Goal: Information Seeking & Learning: Learn about a topic

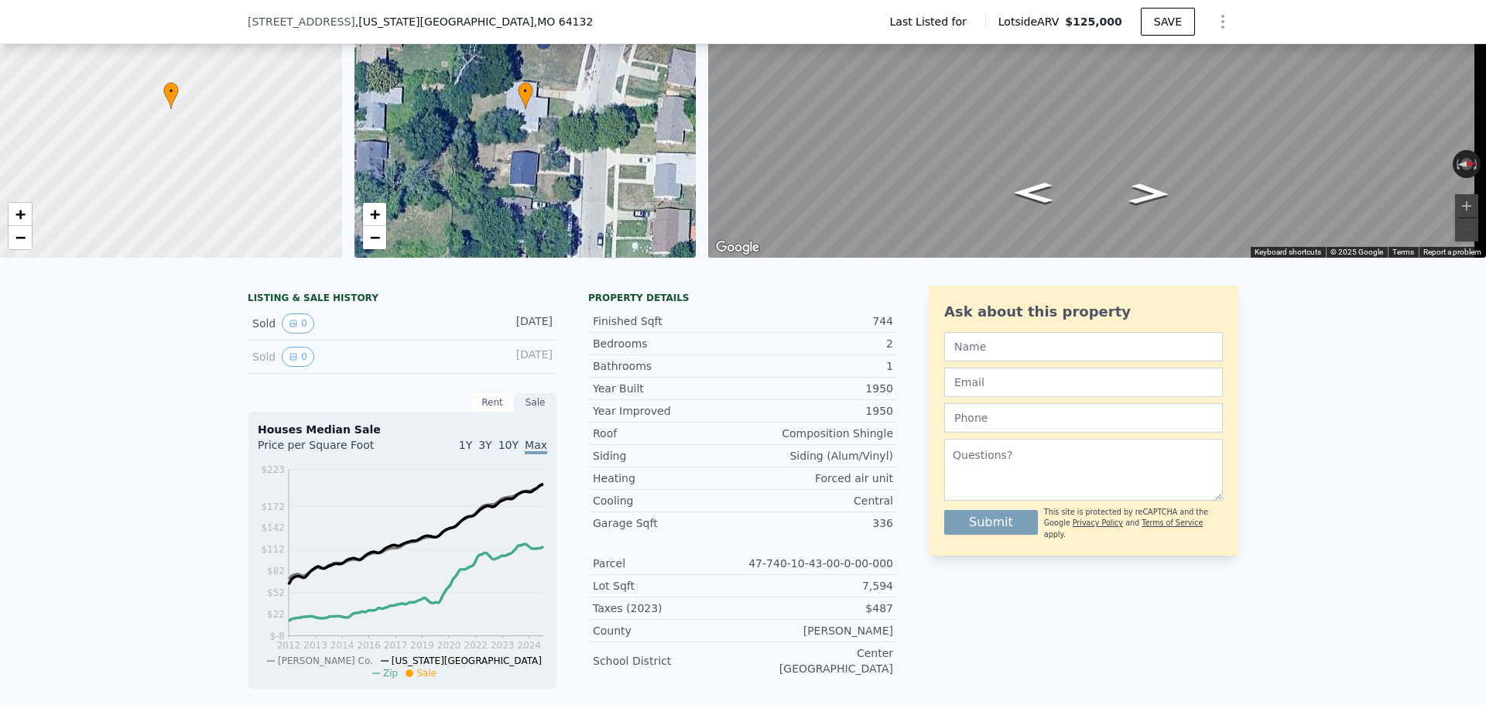
scroll to position [304, 0]
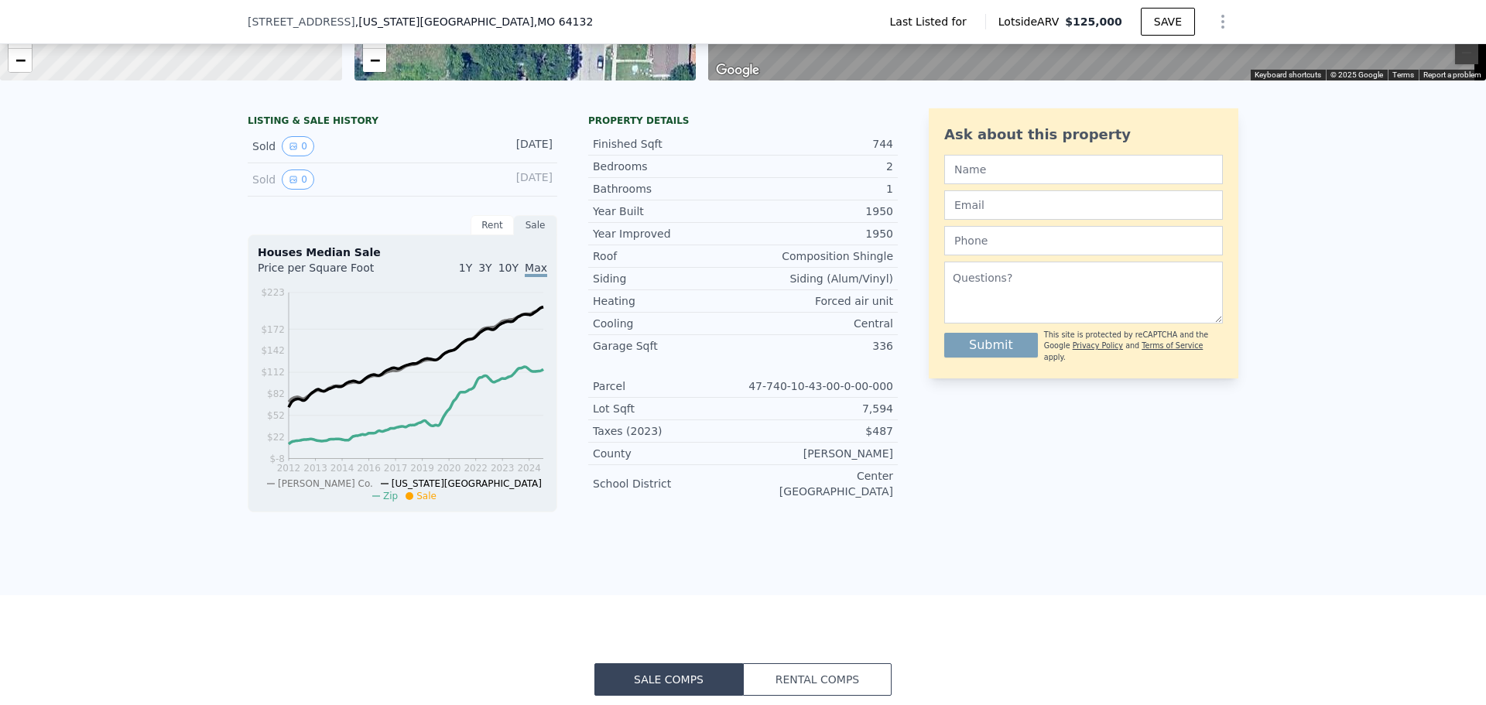
click at [491, 231] on div "Rent" at bounding box center [492, 225] width 43 height 20
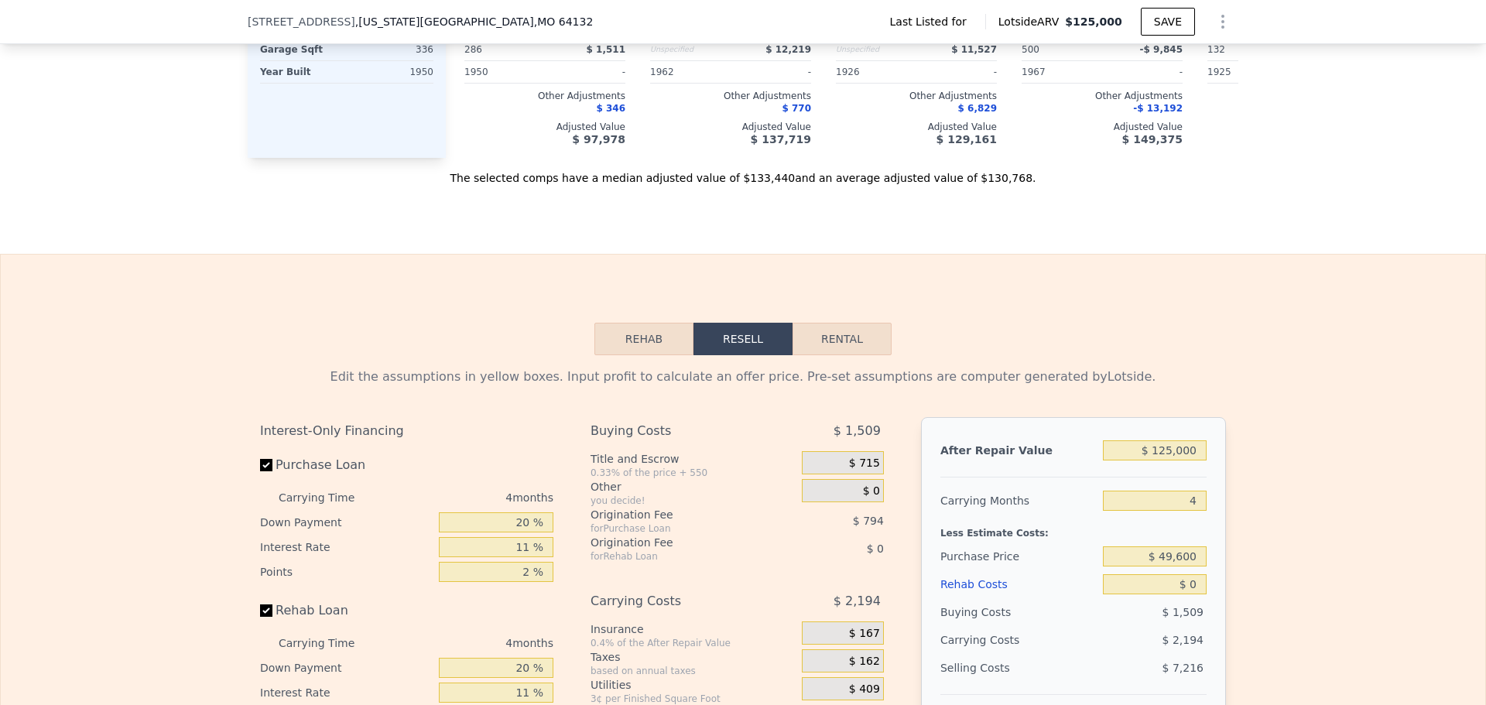
scroll to position [1935, 0]
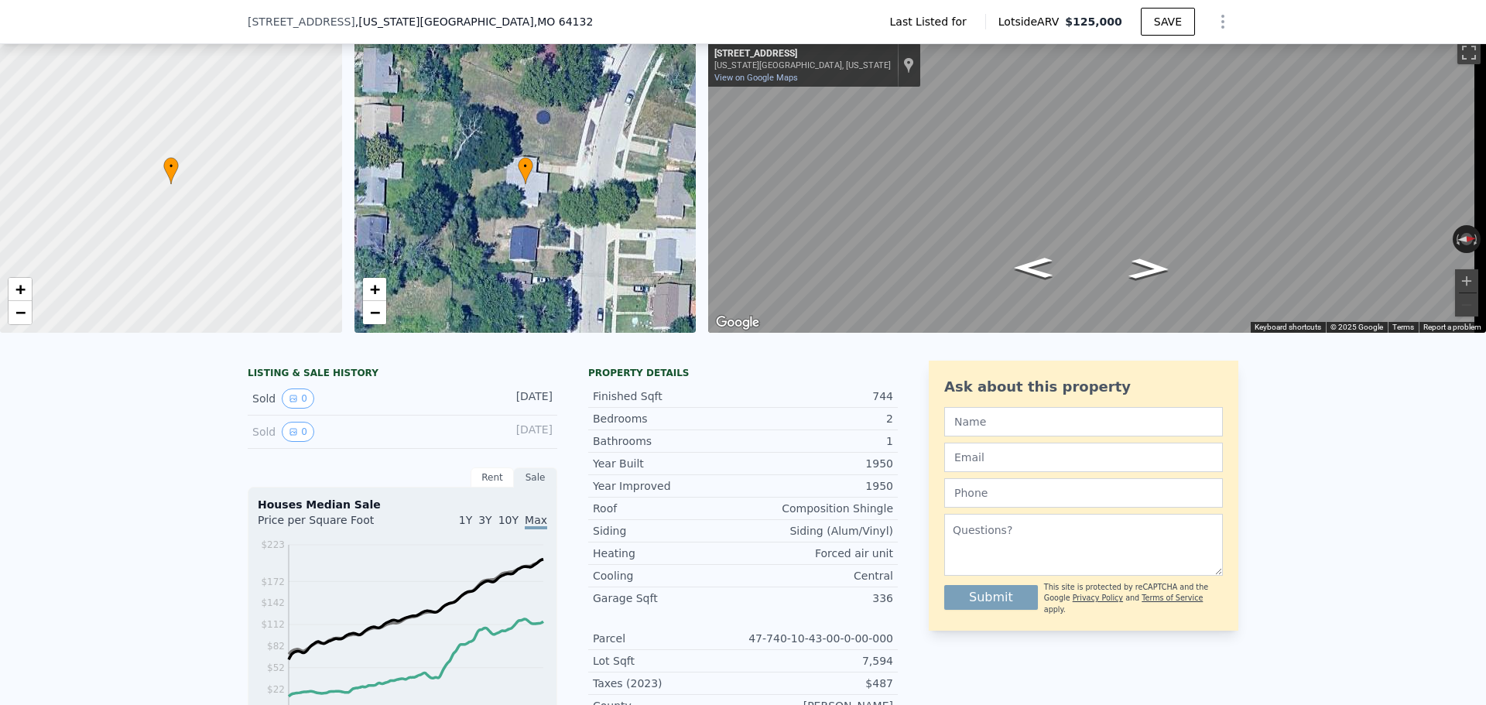
scroll to position [72, 0]
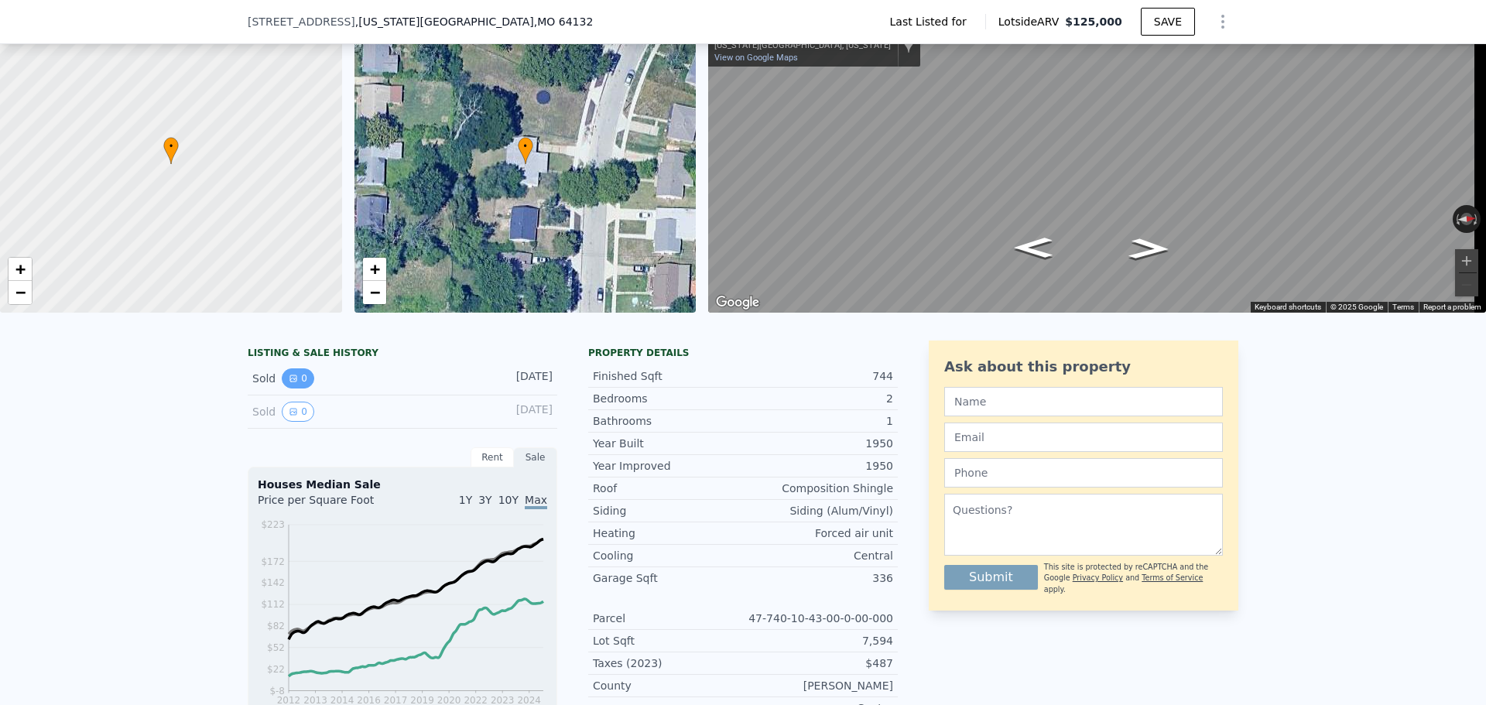
click at [297, 386] on button "0" at bounding box center [298, 378] width 33 height 20
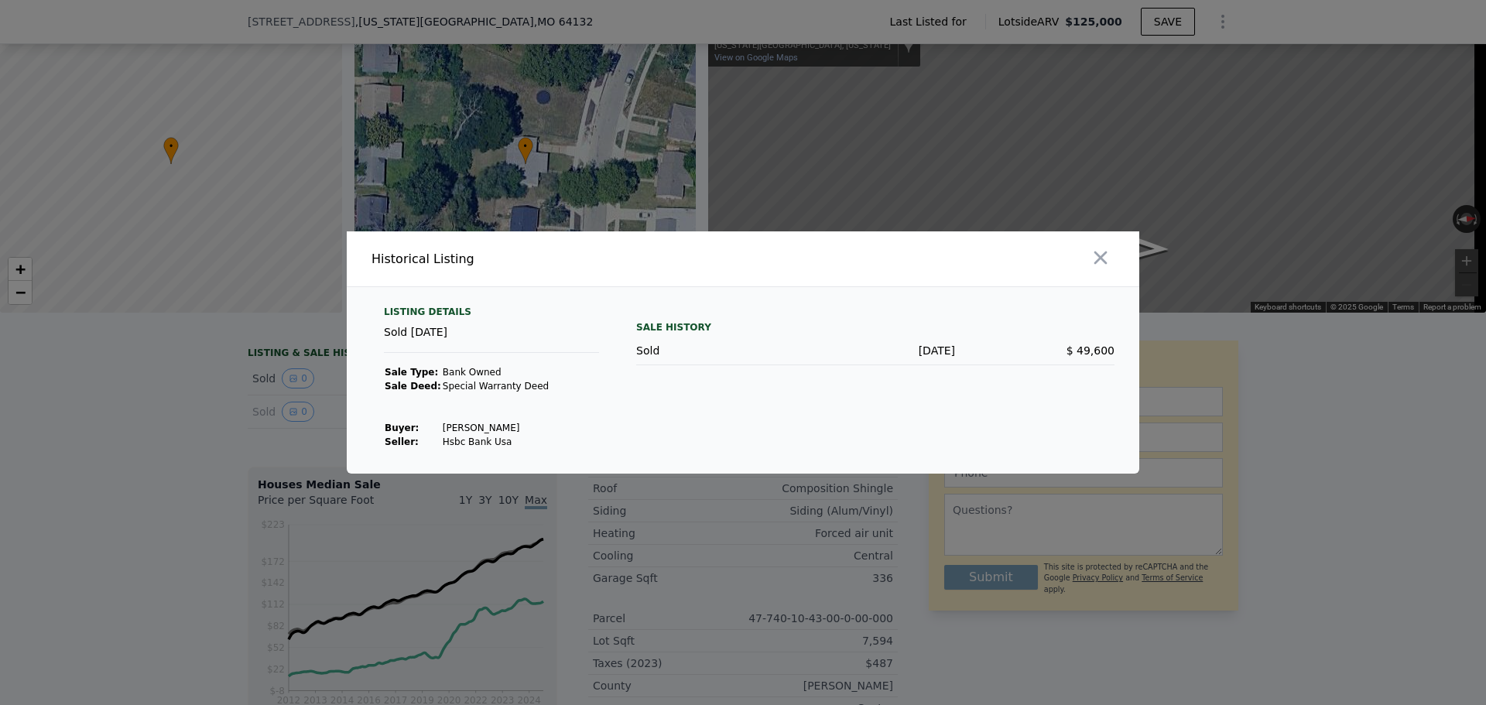
click at [1115, 250] on div at bounding box center [944, 258] width 390 height 55
click at [1102, 262] on icon "button" at bounding box center [1101, 258] width 22 height 22
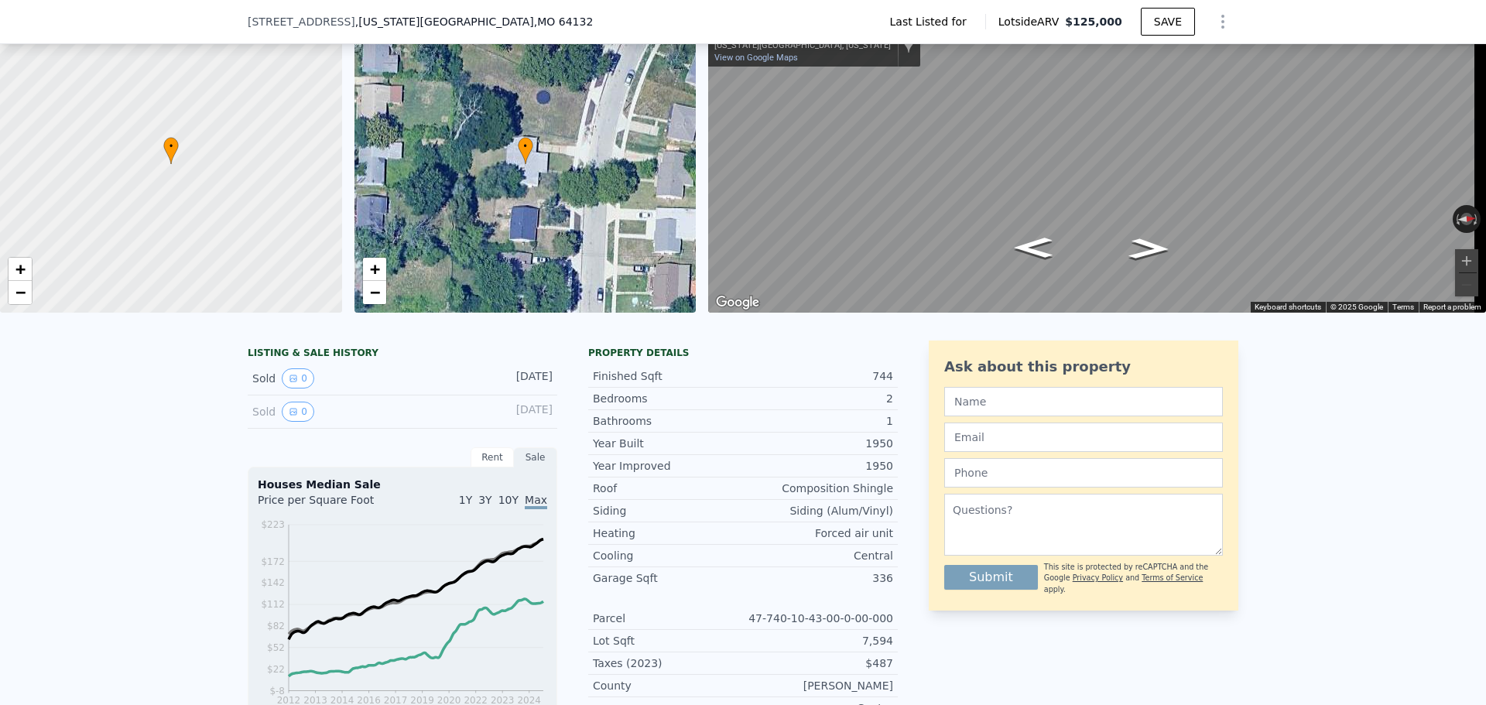
click at [502, 459] on div "Rent" at bounding box center [492, 457] width 43 height 20
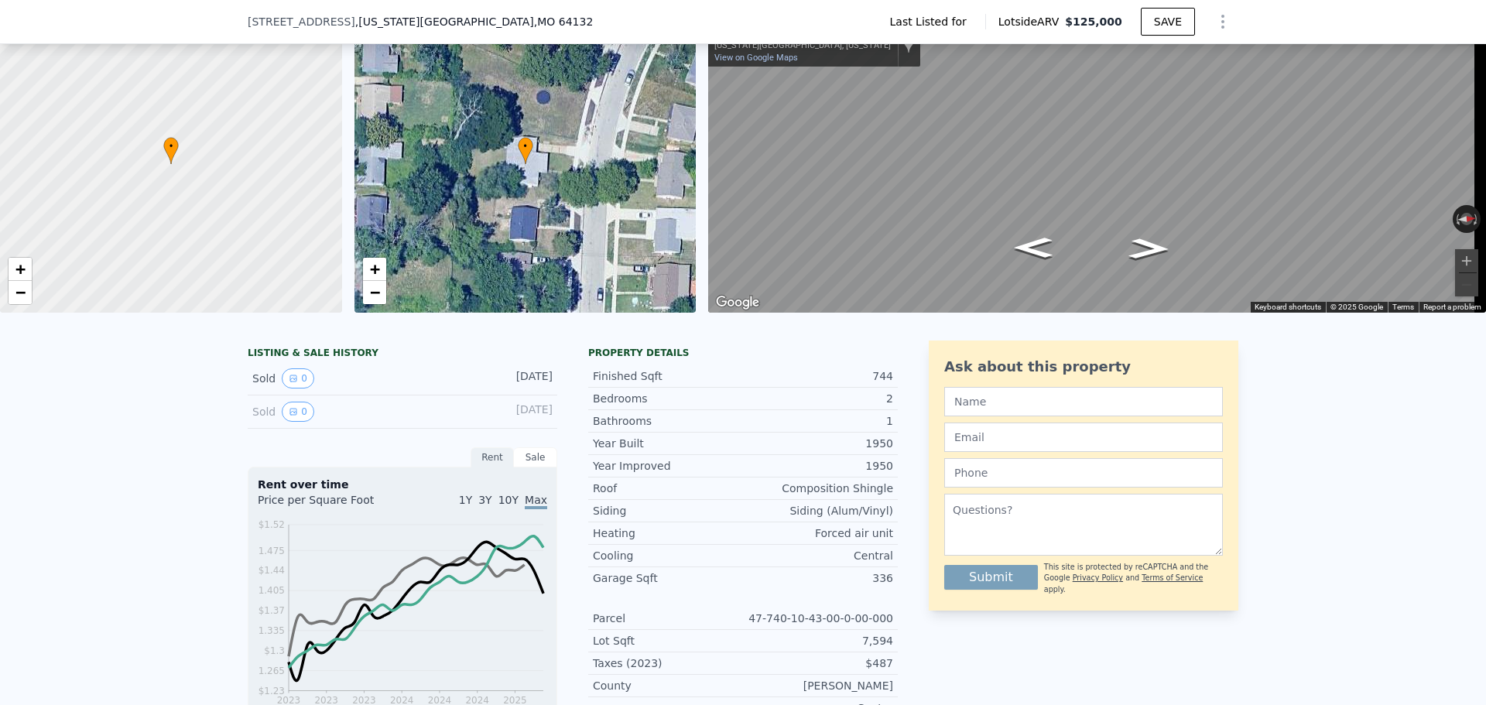
click at [310, 362] on div "LISTING & SALE HISTORY" at bounding box center [403, 354] width 310 height 15
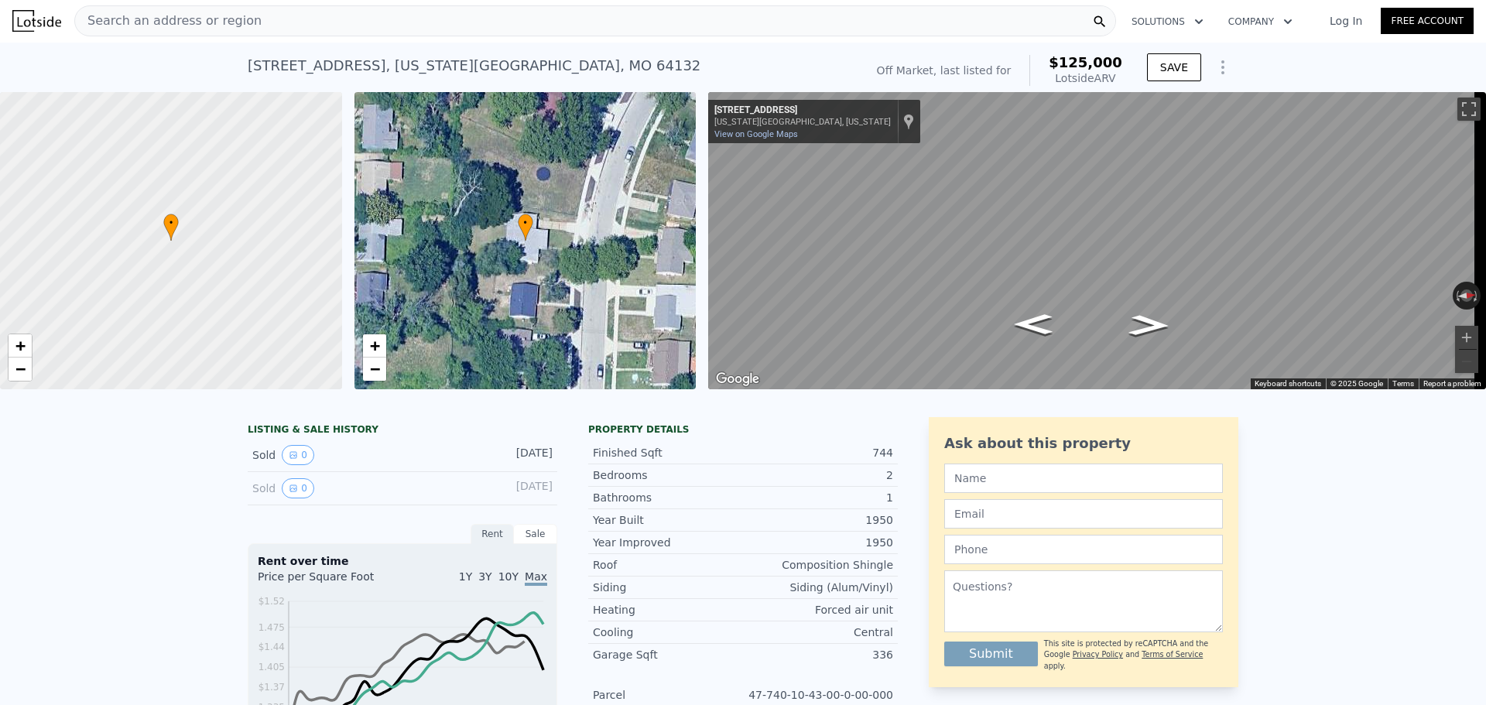
scroll to position [0, 0]
click at [1134, 313] on icon "Go North, Park Ave" at bounding box center [1131, 313] width 115 height 36
click at [690, 235] on div "• + − • + − ← Move left → Move right ↑ Move up ↓ Move down + Zoom in - Zoom out…" at bounding box center [743, 241] width 1486 height 297
click at [640, 282] on div "• + − • + − ← Move left → Move right ↑ Move up ↓ Move down + Zoom in - Zoom out…" at bounding box center [743, 241] width 1486 height 297
